Goal: Complete application form

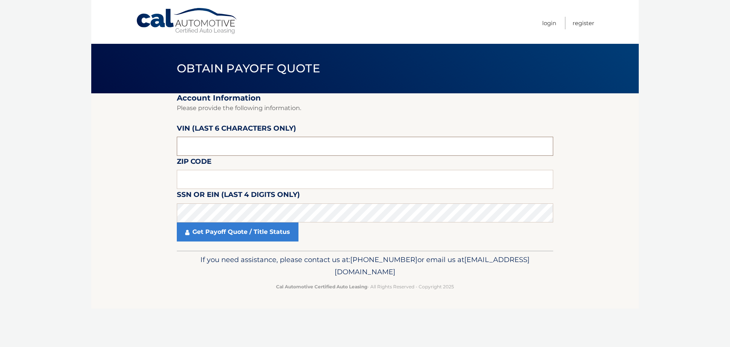
click at [194, 148] on input "text" at bounding box center [365, 146] width 377 height 19
type input "396939"
click at [195, 175] on input "text" at bounding box center [365, 179] width 377 height 19
click at [238, 183] on input "text" at bounding box center [365, 179] width 377 height 19
type input "08012"
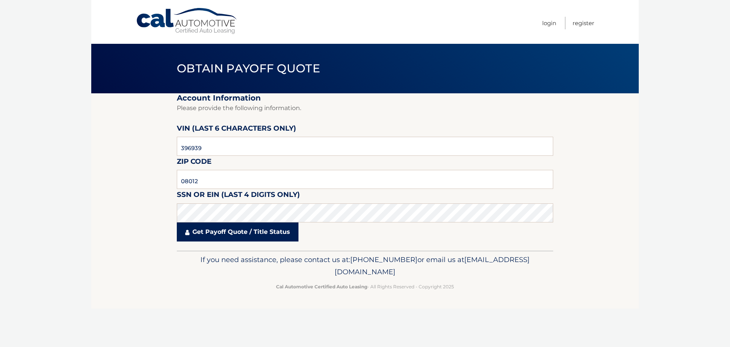
click at [233, 234] on link "Get Payoff Quote / Title Status" at bounding box center [238, 231] width 122 height 19
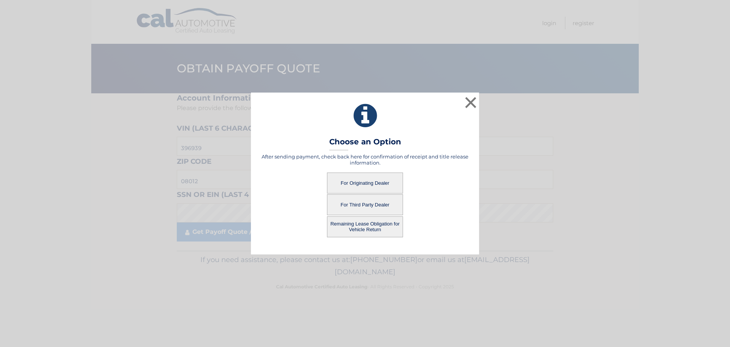
click at [370, 180] on button "For Originating Dealer" at bounding box center [365, 182] width 76 height 21
click at [364, 180] on button "For Originating Dealer" at bounding box center [365, 182] width 76 height 21
